Goal: Task Accomplishment & Management: Use online tool/utility

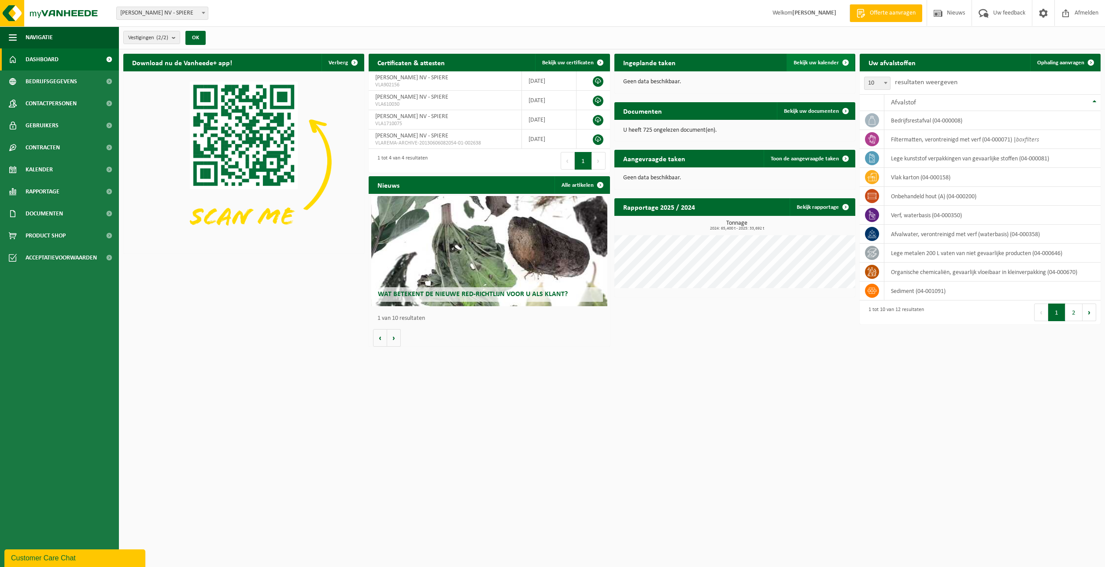
click at [817, 63] on span "Bekijk uw kalender" at bounding box center [816, 63] width 45 height 6
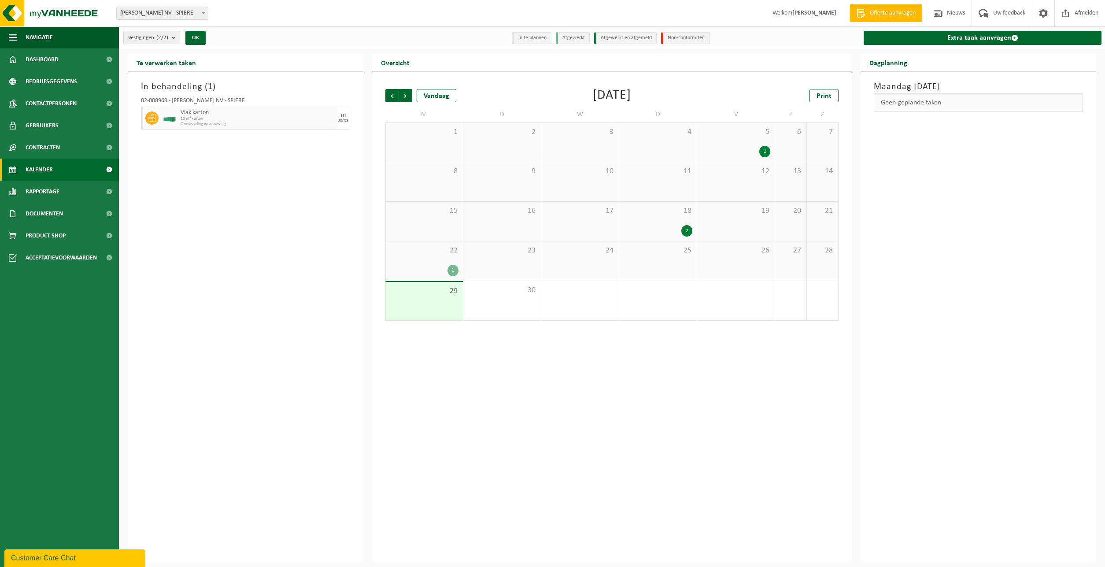
click at [452, 269] on div "1" at bounding box center [452, 270] width 11 height 11
click at [688, 228] on div "2" at bounding box center [686, 230] width 11 height 11
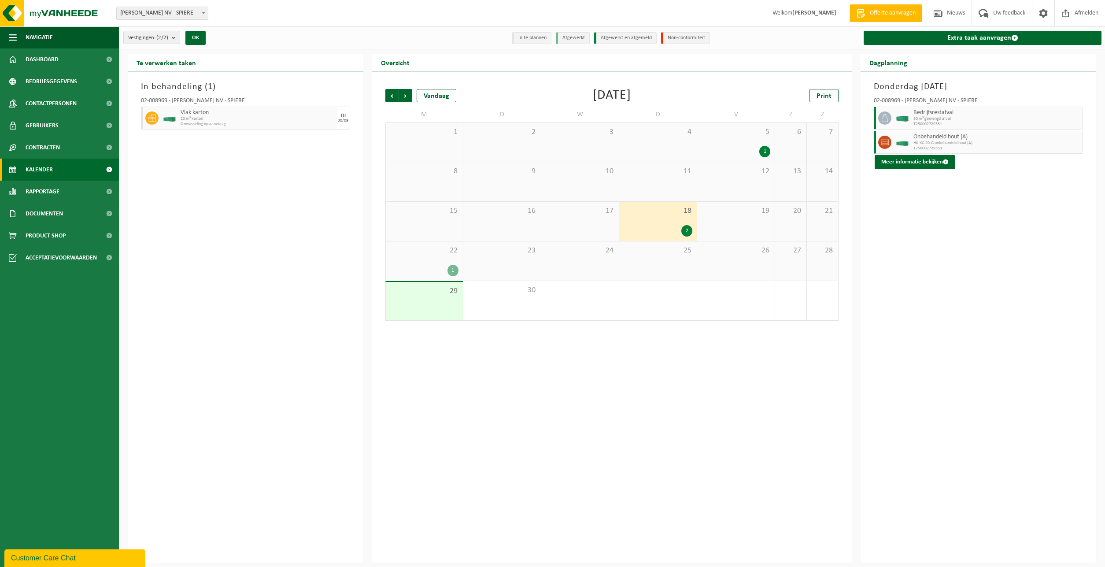
click at [439, 301] on div "29" at bounding box center [424, 301] width 77 height 38
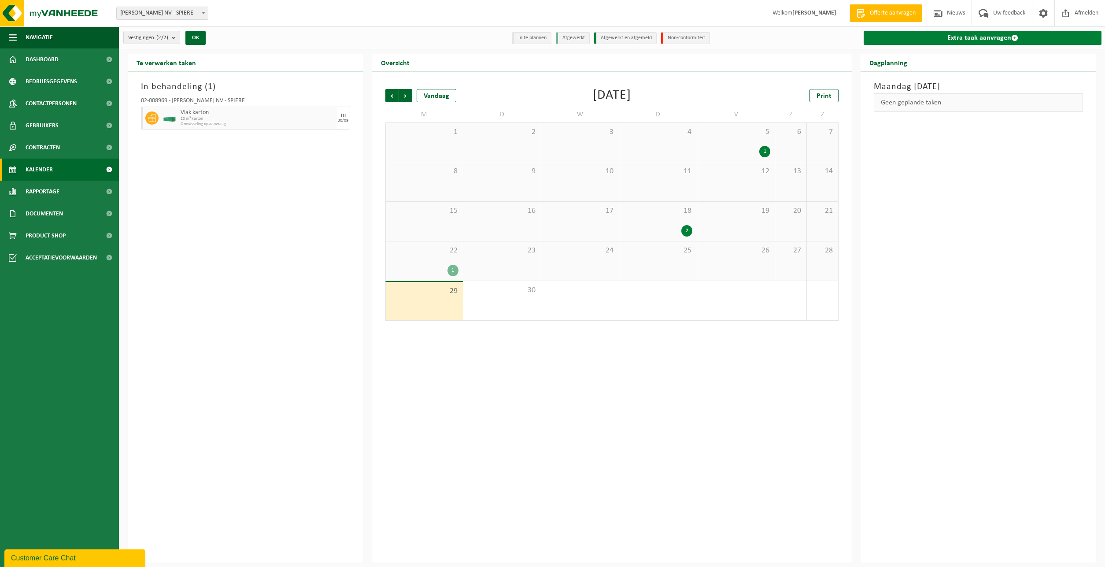
click at [912, 33] on link "Extra taak aanvragen" at bounding box center [983, 38] width 238 height 14
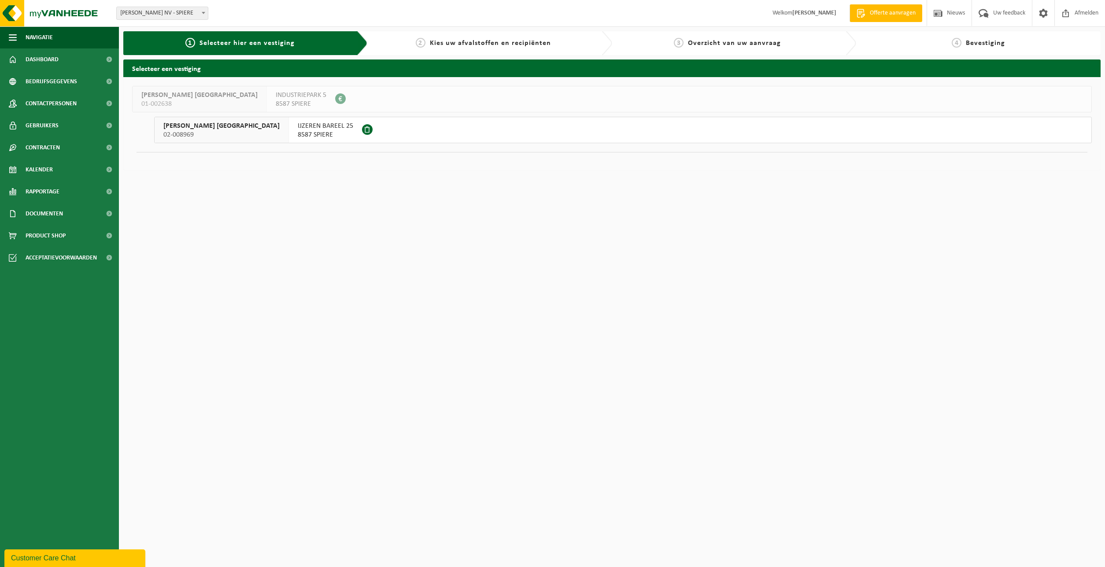
click at [232, 133] on span "02-008969" at bounding box center [221, 134] width 116 height 9
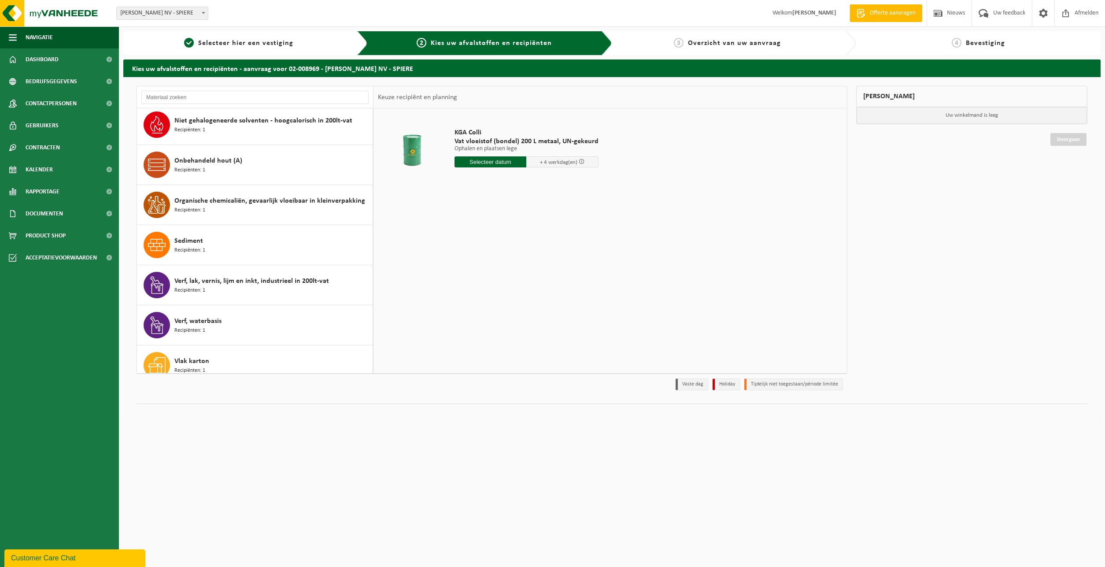
scroll to position [217, 0]
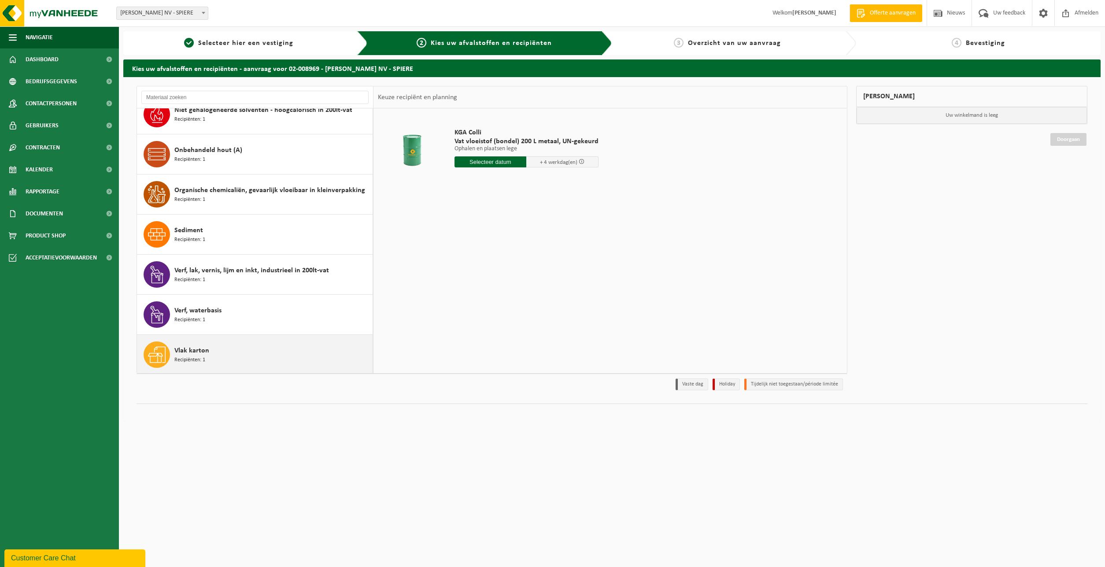
click at [240, 352] on div "Vlak karton Recipiënten: 1" at bounding box center [272, 354] width 196 height 26
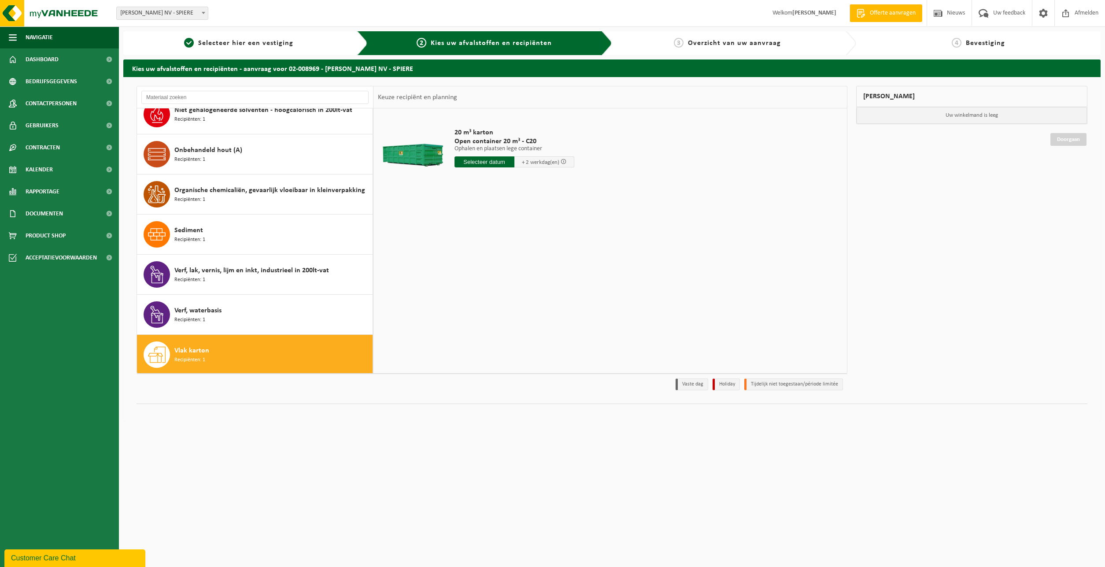
click at [489, 164] on input "text" at bounding box center [485, 161] width 60 height 11
click at [492, 211] on div "1" at bounding box center [493, 212] width 15 height 14
type input "Van 2025-10-01"
click at [487, 196] on button "In winkelmand" at bounding box center [479, 195] width 48 height 14
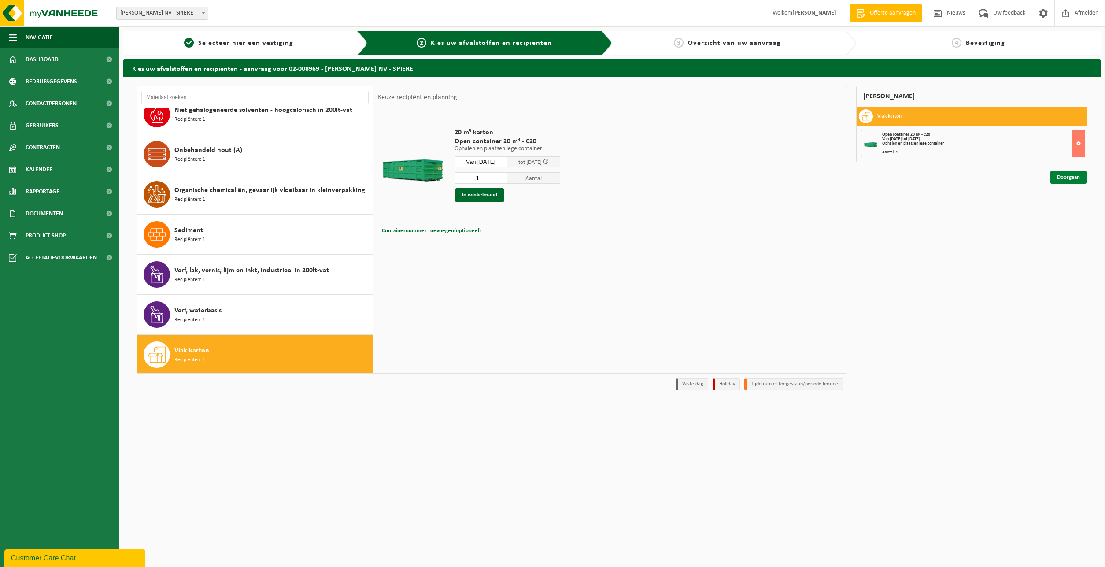
click at [1067, 179] on link "Doorgaan" at bounding box center [1068, 177] width 36 height 13
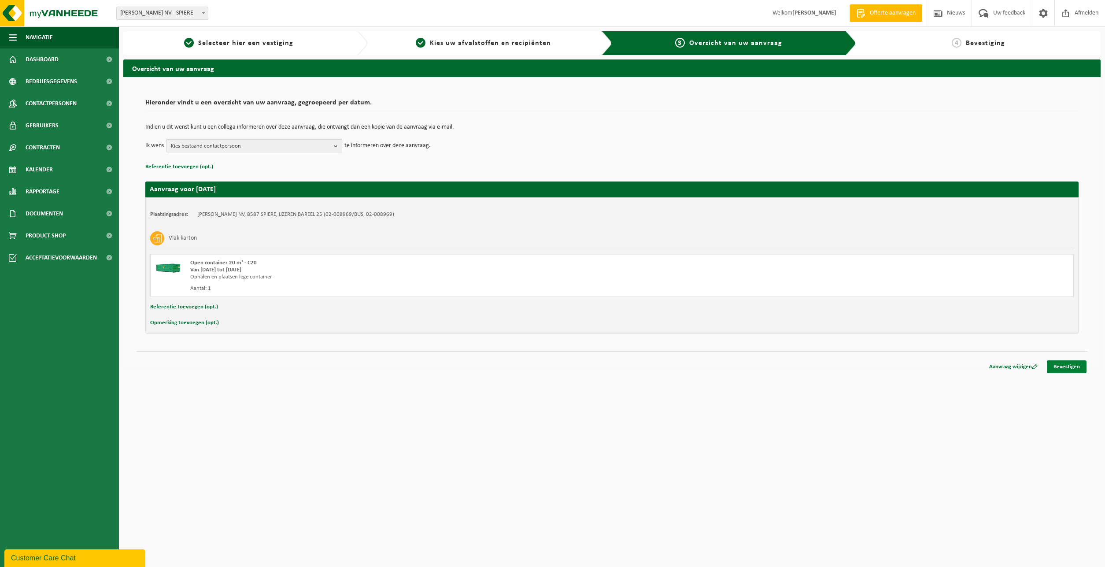
click at [1062, 363] on link "Bevestigen" at bounding box center [1067, 366] width 40 height 13
